Goal: Information Seeking & Learning: Check status

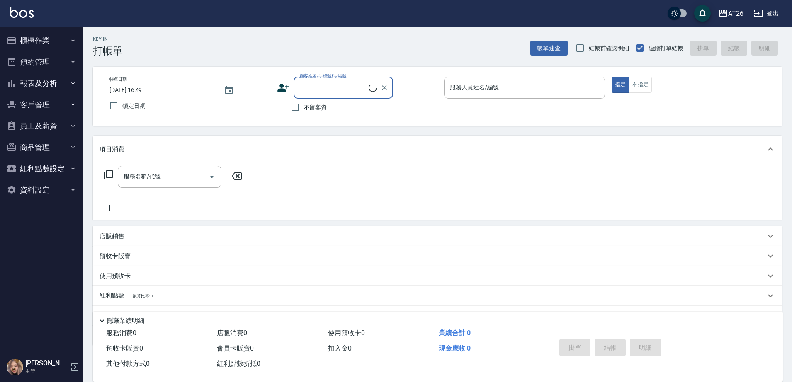
click at [59, 81] on button "報表及分析" at bounding box center [41, 84] width 76 height 22
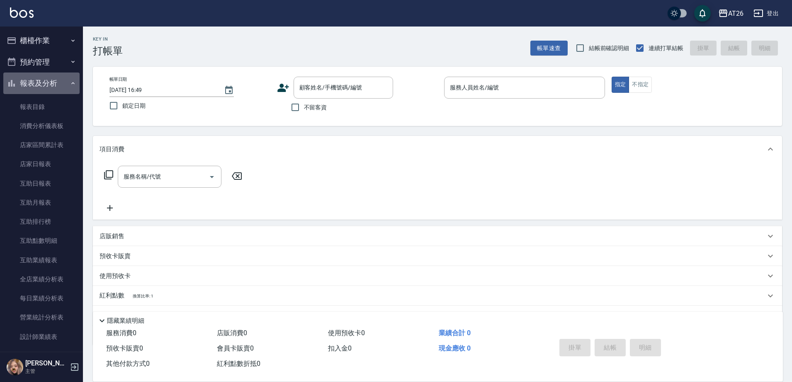
click at [56, 88] on button "報表及分析" at bounding box center [41, 84] width 76 height 22
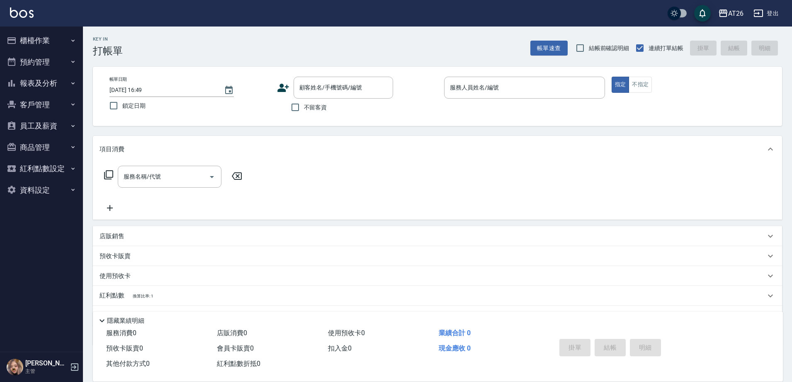
click at [52, 123] on button "員工及薪資" at bounding box center [41, 126] width 76 height 22
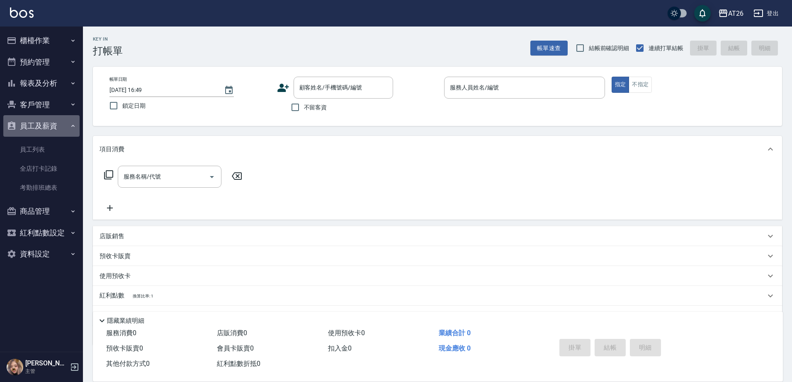
click at [51, 123] on button "員工及薪資" at bounding box center [41, 126] width 76 height 22
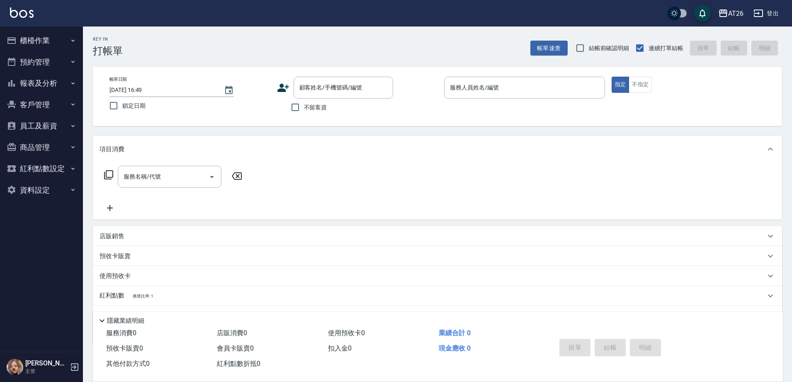
click at [52, 108] on button "客戶管理" at bounding box center [41, 105] width 76 height 22
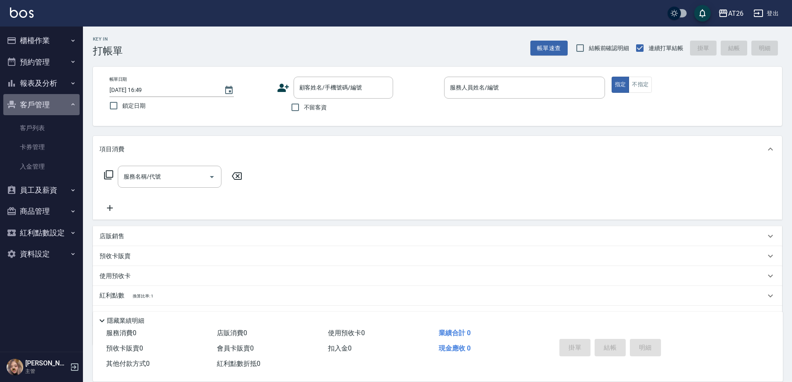
click at [57, 107] on button "客戶管理" at bounding box center [41, 105] width 76 height 22
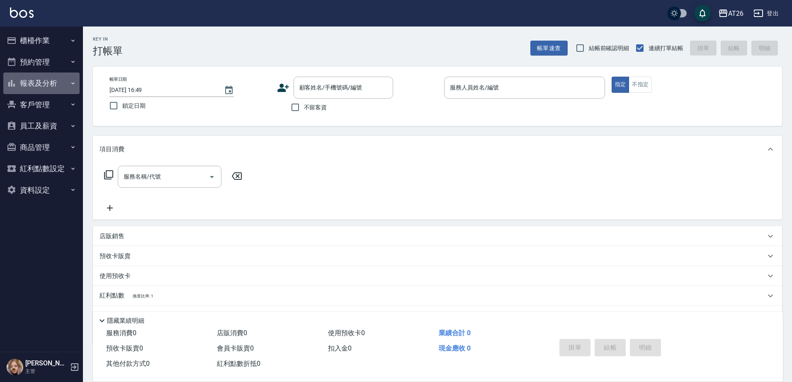
click at [63, 87] on button "報表及分析" at bounding box center [41, 84] width 76 height 22
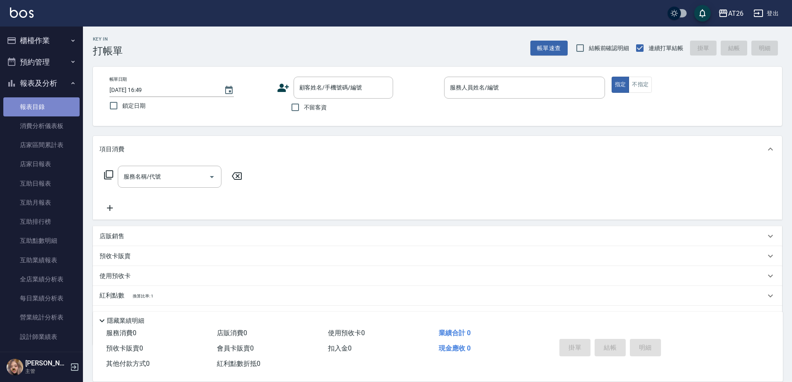
click at [64, 107] on link "報表目錄" at bounding box center [41, 106] width 76 height 19
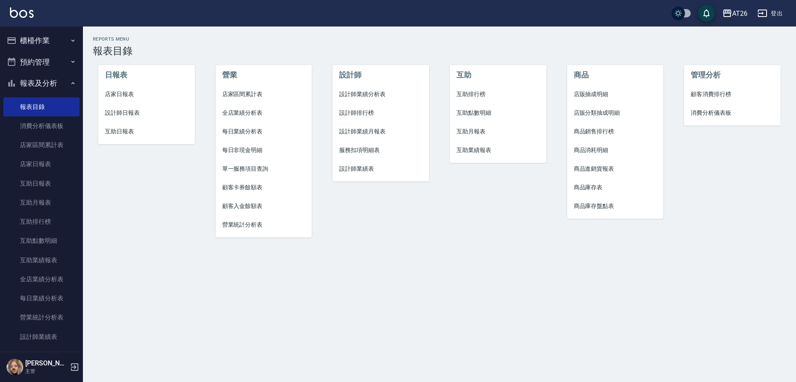
click at [377, 95] on span "設計師業績分析表" at bounding box center [380, 94] width 83 height 9
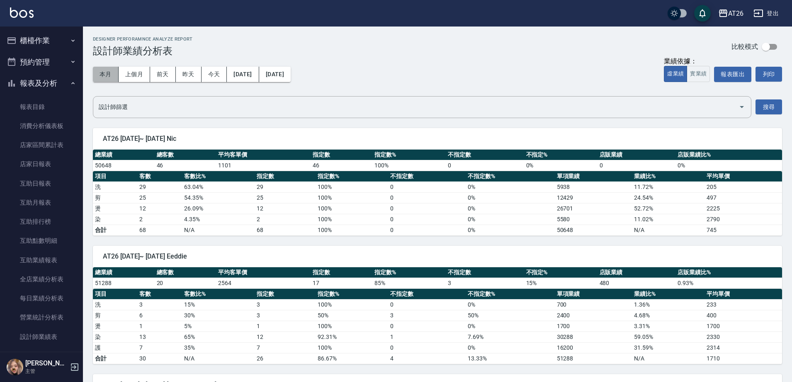
click at [108, 79] on button "本月" at bounding box center [106, 74] width 26 height 15
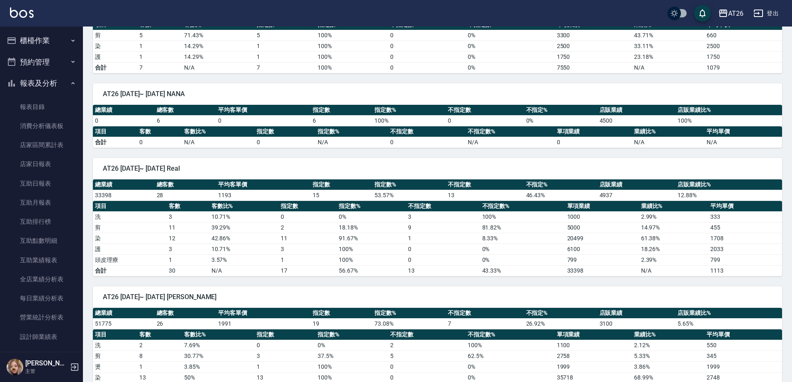
scroll to position [985, 0]
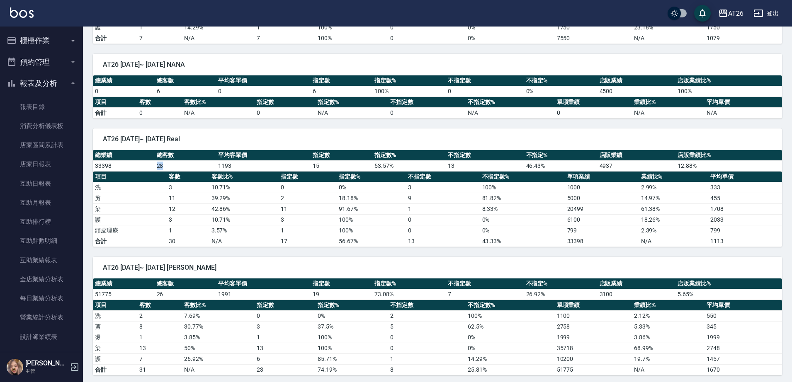
drag, startPoint x: 154, startPoint y: 165, endPoint x: 170, endPoint y: 166, distance: 16.2
click at [170, 166] on tr "33398 28 1193 15 53.57 % 13 46.43 % 4937 12.88 %" at bounding box center [437, 166] width 689 height 11
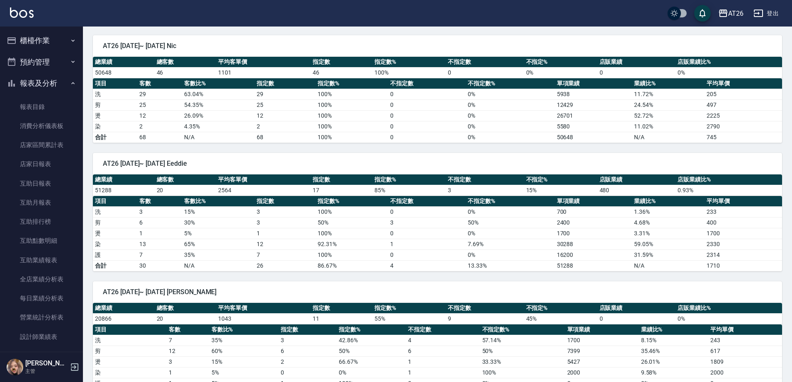
scroll to position [0, 0]
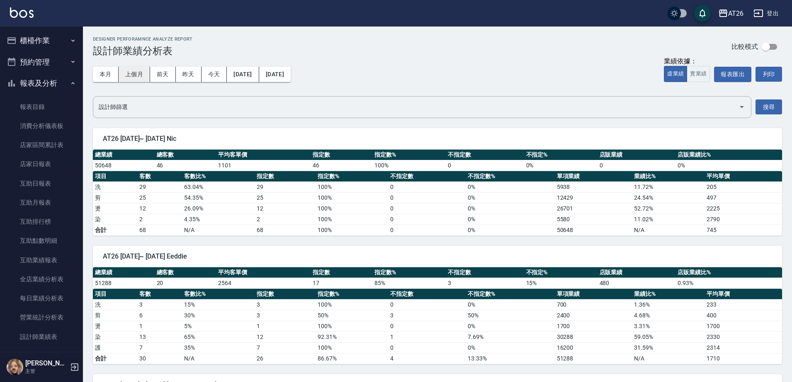
click at [145, 73] on button "上個月" at bounding box center [135, 74] width 32 height 15
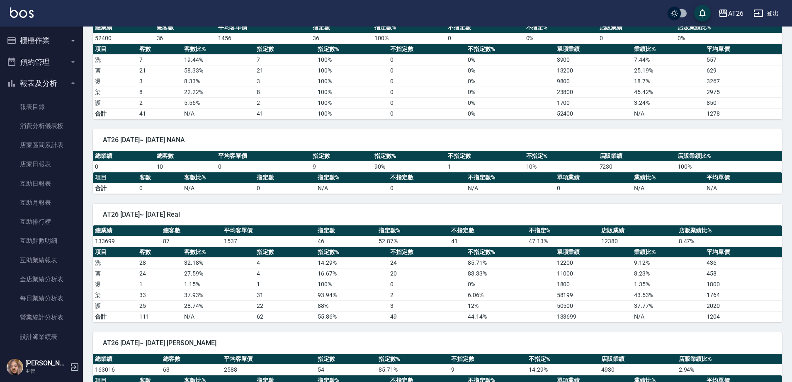
scroll to position [1192, 0]
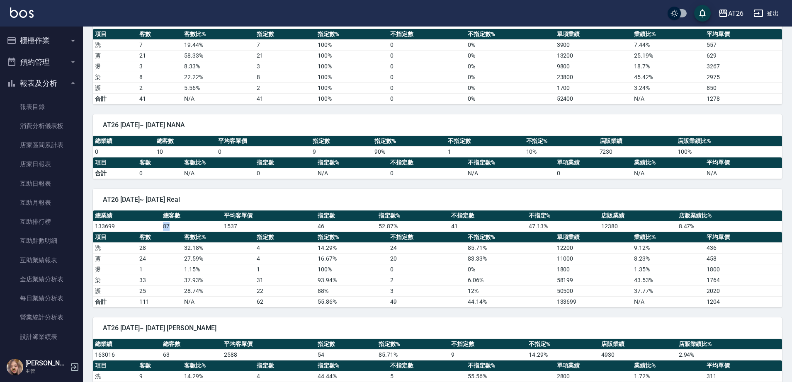
drag, startPoint x: 157, startPoint y: 226, endPoint x: 177, endPoint y: 223, distance: 20.1
click at [177, 223] on tr "133699 87 1537 46 52.87 % 41 47.13 % 12380 8.47 %" at bounding box center [437, 226] width 689 height 11
click at [197, 185] on div "AT26 [DATE]~ [DATE] Real 總業績 總客數 平均客單價 指定數 指定數% 不指定數 不指定% 店販業績 店販業績比% 133699 87…" at bounding box center [432, 243] width 699 height 129
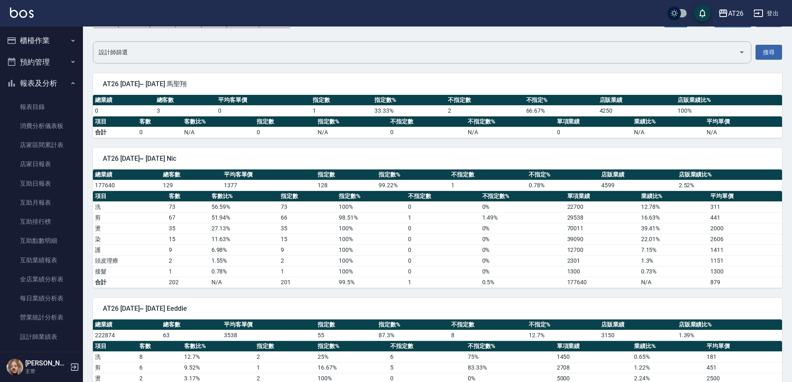
scroll to position [52, 0]
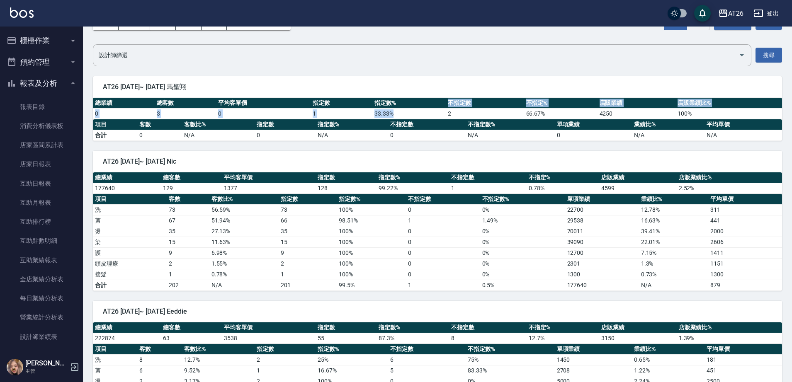
drag, startPoint x: 447, startPoint y: 107, endPoint x: 454, endPoint y: 114, distance: 9.4
click at [444, 109] on table "總業績 總客數 平均客單價 指定數 指定數% 不指定數 不指定% 店販業績 店販業績比% 0 3 0 1 33.33 % 2 66.67 % 4250 100…" at bounding box center [437, 109] width 689 height 22
click at [455, 114] on td "2" at bounding box center [485, 113] width 78 height 11
drag, startPoint x: 455, startPoint y: 114, endPoint x: 446, endPoint y: 112, distance: 9.3
click at [446, 112] on td "2" at bounding box center [485, 113] width 78 height 11
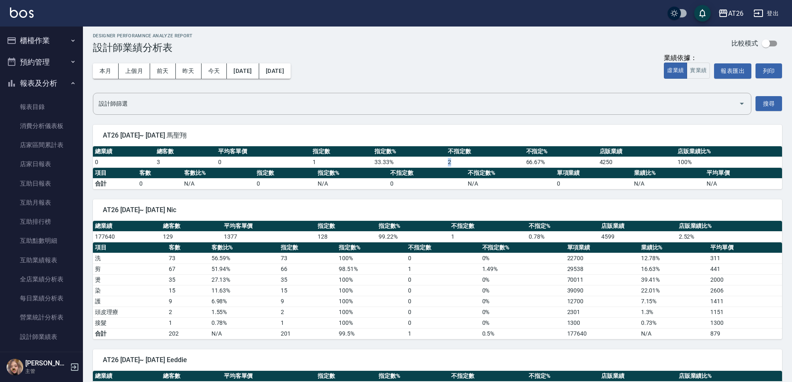
scroll to position [0, 0]
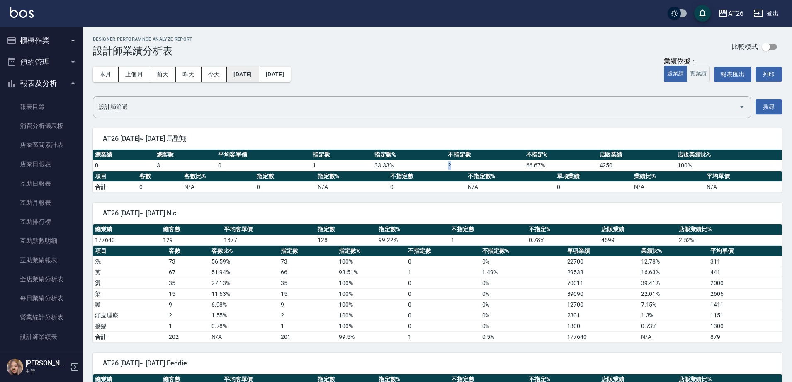
click at [259, 72] on button "[DATE]" at bounding box center [243, 74] width 32 height 15
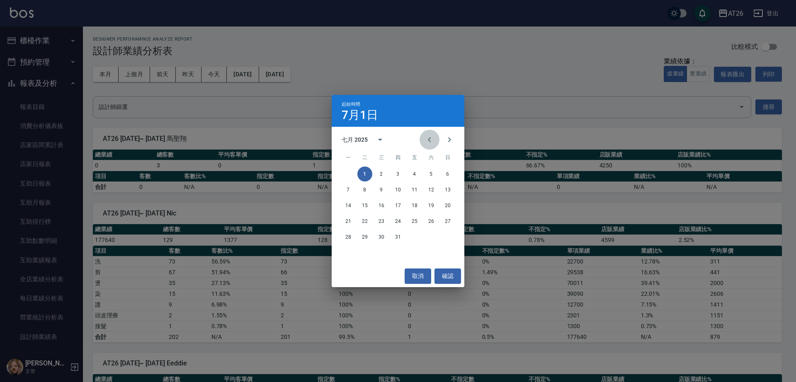
click at [428, 144] on icon "Previous month" at bounding box center [430, 140] width 10 height 10
click at [445, 176] on button "1" at bounding box center [447, 174] width 15 height 15
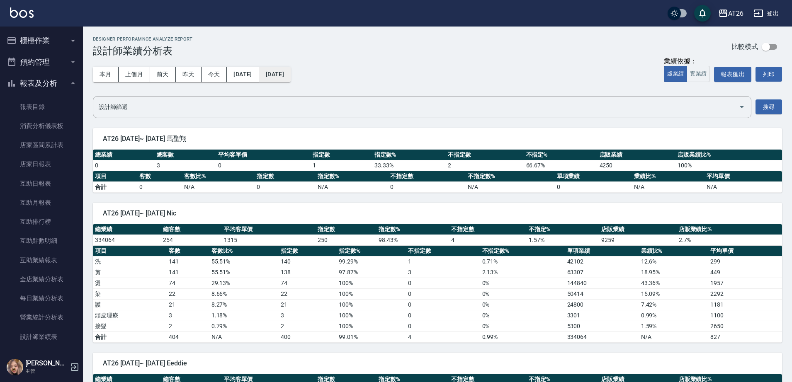
click at [291, 79] on button "[DATE]" at bounding box center [275, 74] width 32 height 15
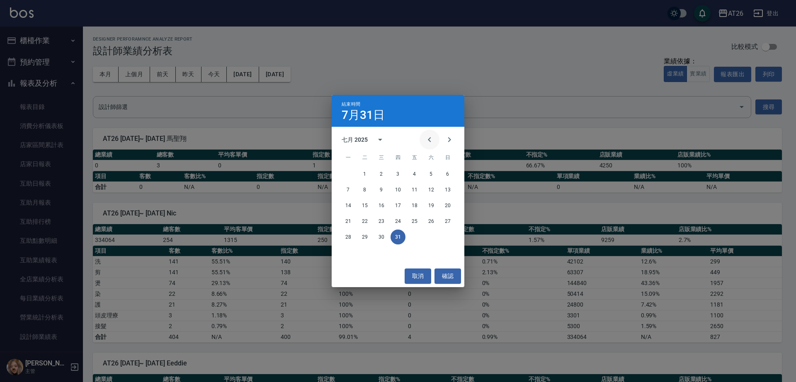
click at [430, 138] on icon "Previous month" at bounding box center [430, 140] width 10 height 10
click at [346, 251] on button "30" at bounding box center [348, 253] width 15 height 15
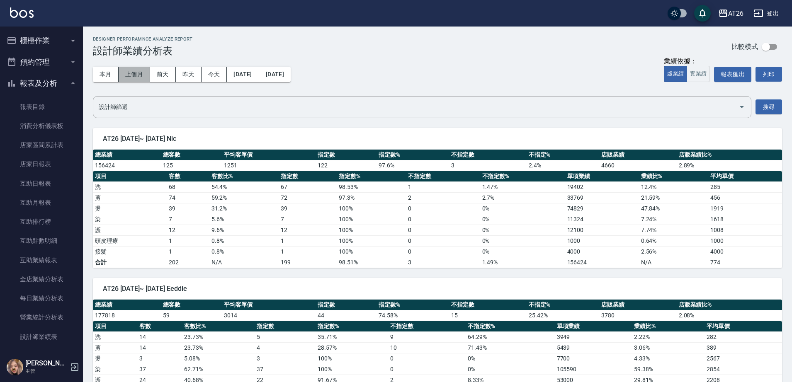
click at [138, 73] on button "上個月" at bounding box center [135, 74] width 32 height 15
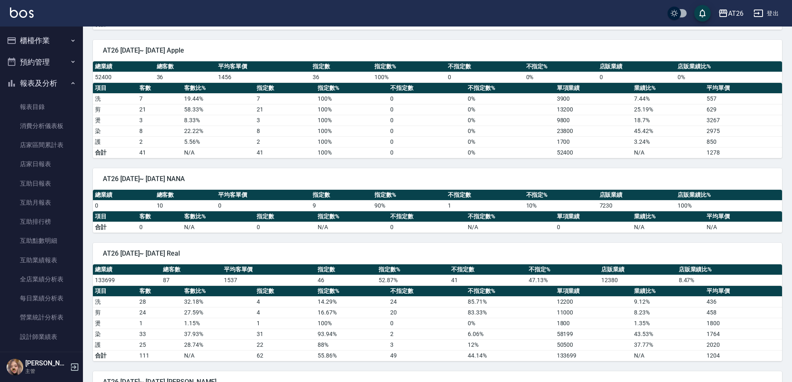
scroll to position [1141, 0]
